Goal: Navigation & Orientation: Find specific page/section

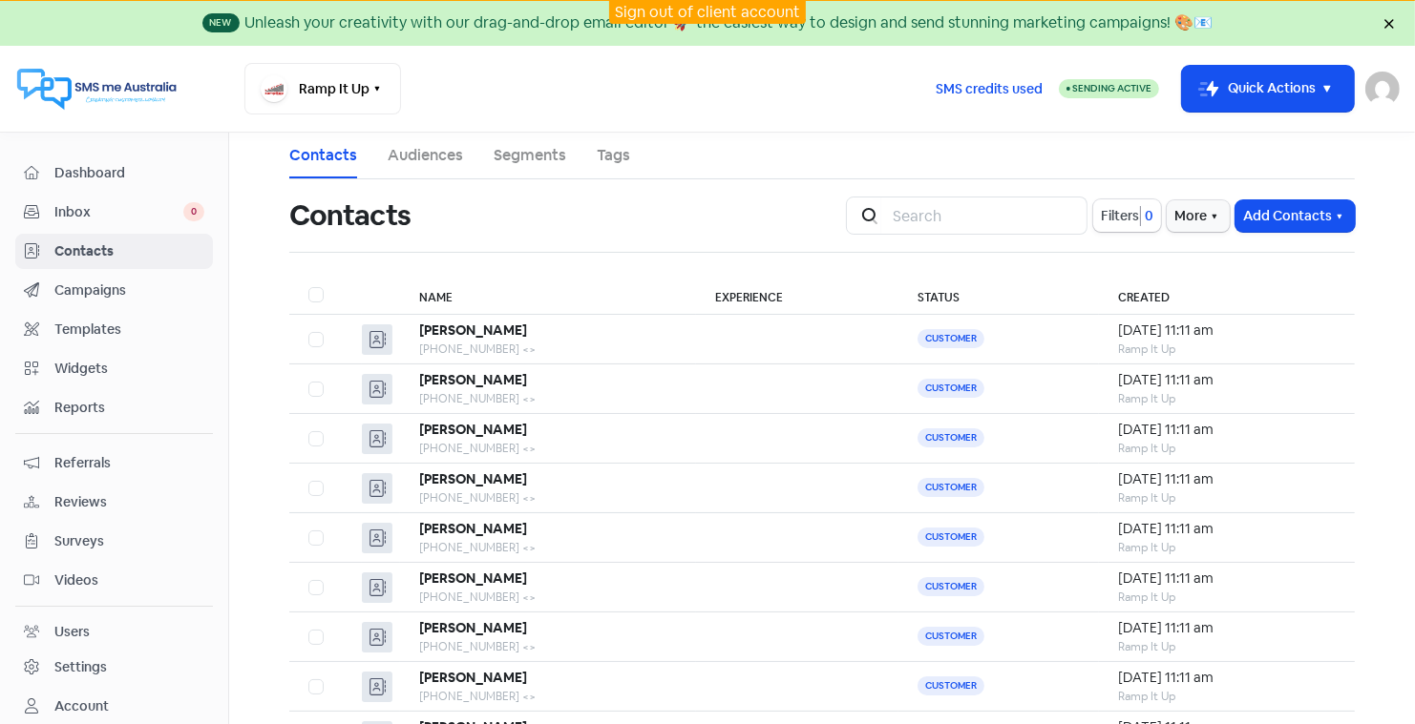
click at [700, 8] on link "Sign out of client account" at bounding box center [707, 12] width 185 height 20
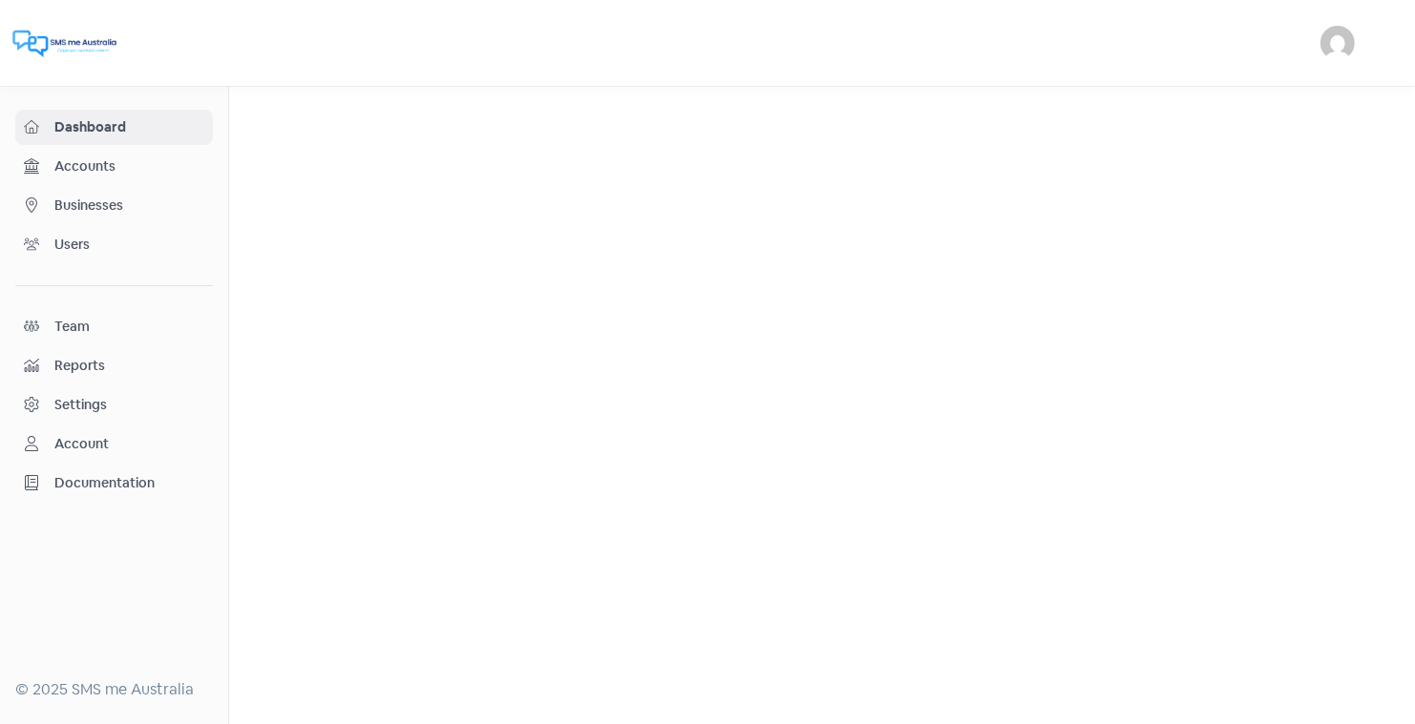
click at [85, 202] on span "Businesses" at bounding box center [129, 206] width 150 height 20
